Goal: Check status

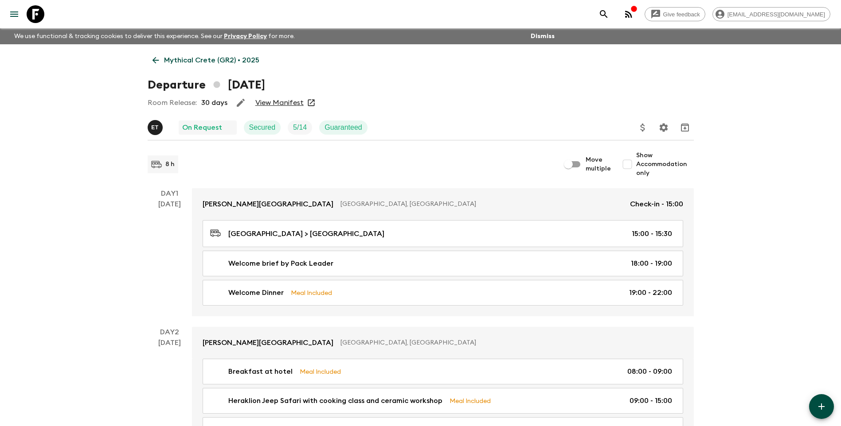
click at [268, 104] on link "View Manifest" at bounding box center [279, 102] width 48 height 9
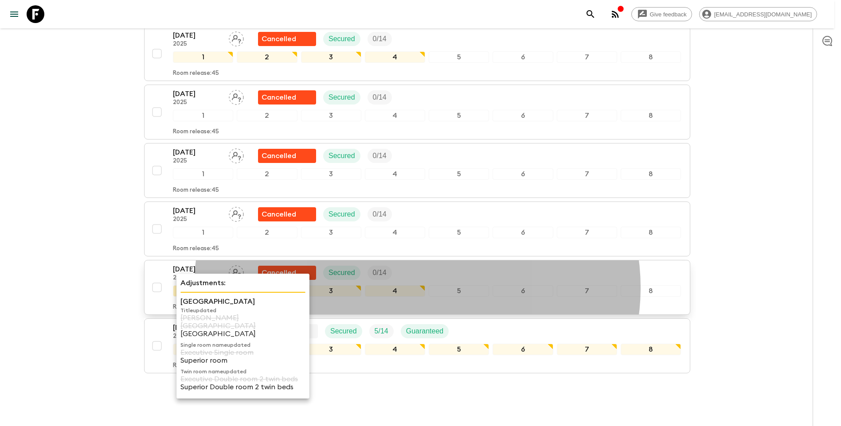
scroll to position [366, 0]
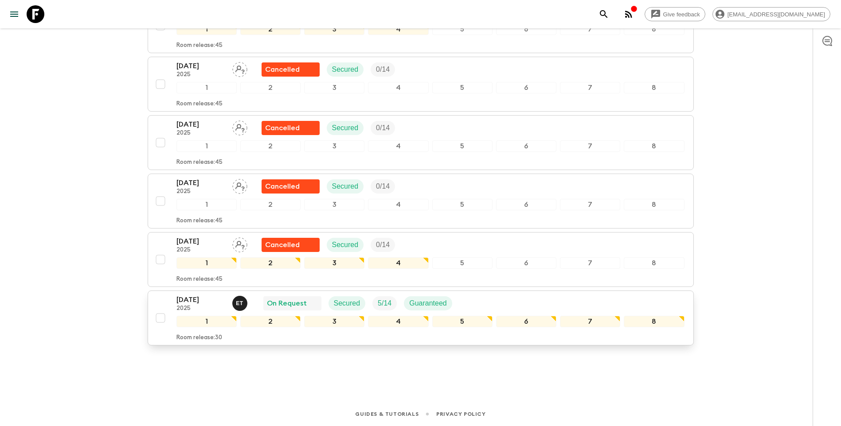
click at [193, 300] on p "[DATE]" at bounding box center [200, 300] width 49 height 11
